Goal: Entertainment & Leisure: Consume media (video, audio)

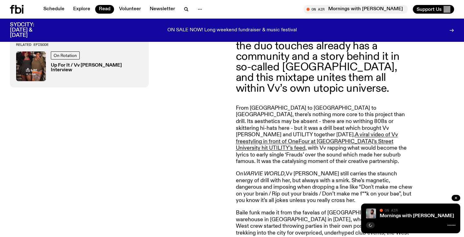
scroll to position [308, 0]
